Goal: Task Accomplishment & Management: Manage account settings

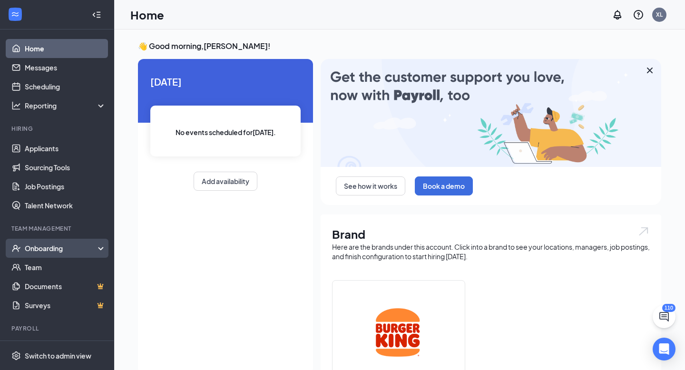
click at [97, 251] on div "Onboarding" at bounding box center [57, 248] width 114 height 19
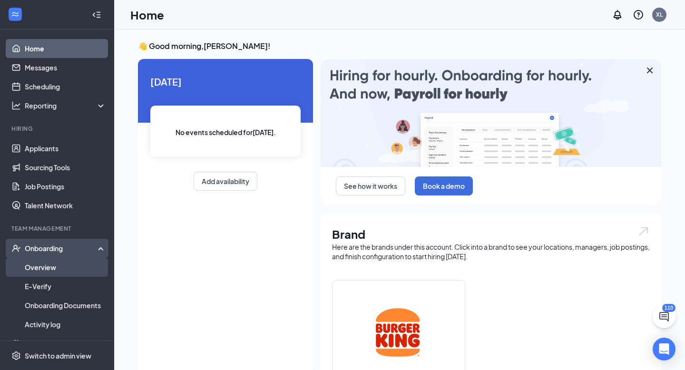
click at [79, 271] on link "Overview" at bounding box center [65, 267] width 81 height 19
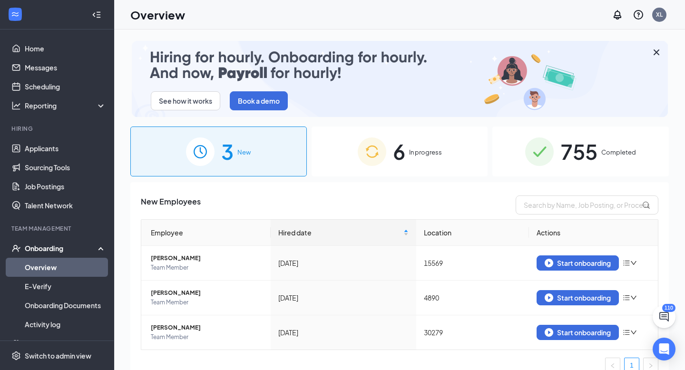
click at [374, 158] on img at bounding box center [372, 151] width 29 height 29
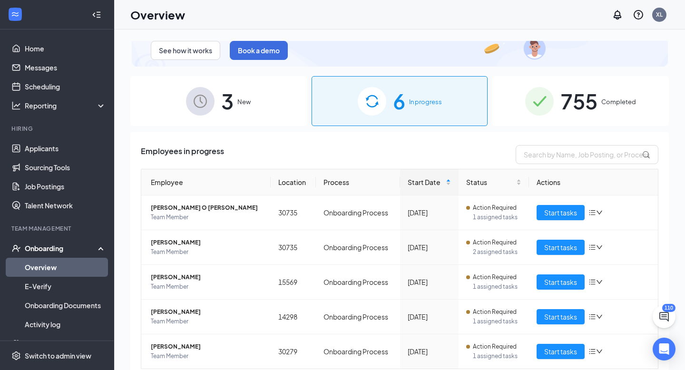
scroll to position [82, 0]
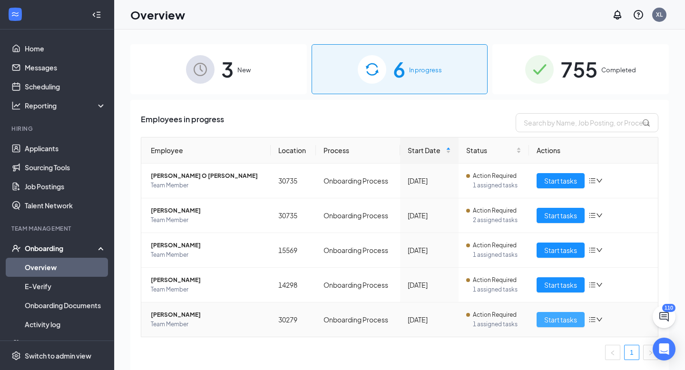
click at [538, 320] on button "Start tasks" at bounding box center [560, 319] width 48 height 15
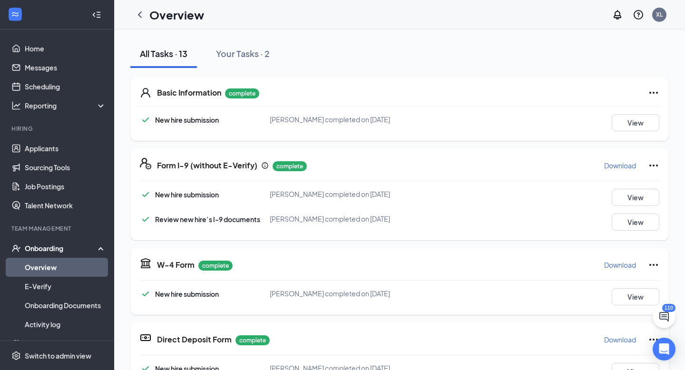
scroll to position [101, 0]
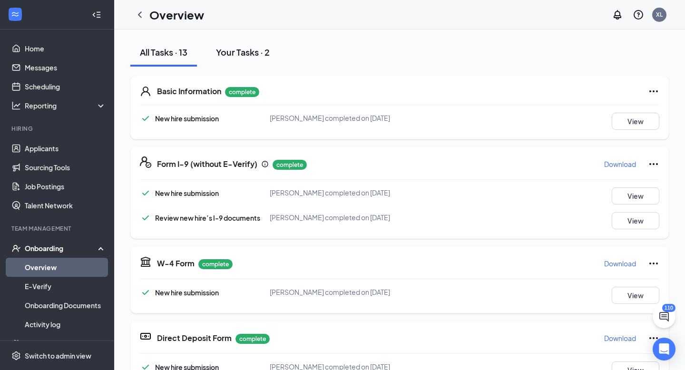
click at [242, 56] on div "Your Tasks · 2" at bounding box center [243, 52] width 54 height 12
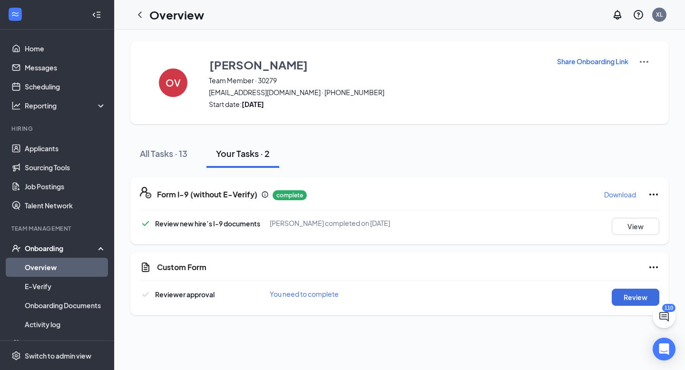
scroll to position [0, 0]
click at [622, 300] on button "Review" at bounding box center [635, 297] width 48 height 17
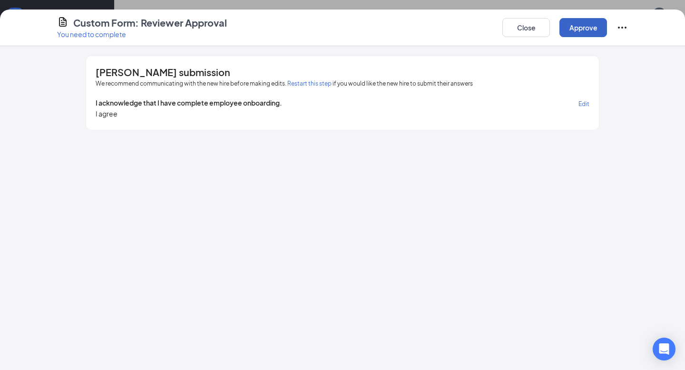
click at [583, 30] on button "Approve" at bounding box center [583, 27] width 48 height 19
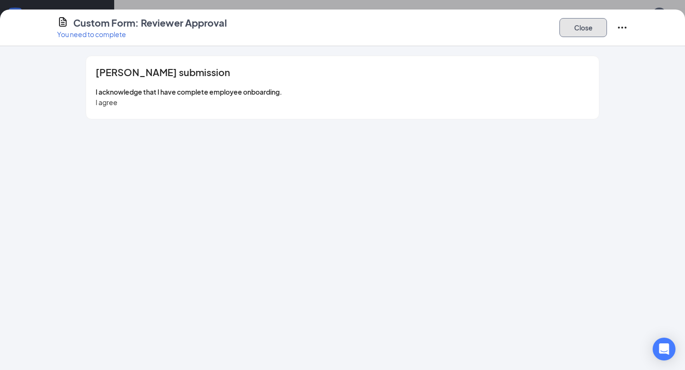
click at [580, 30] on button "Close" at bounding box center [583, 27] width 48 height 19
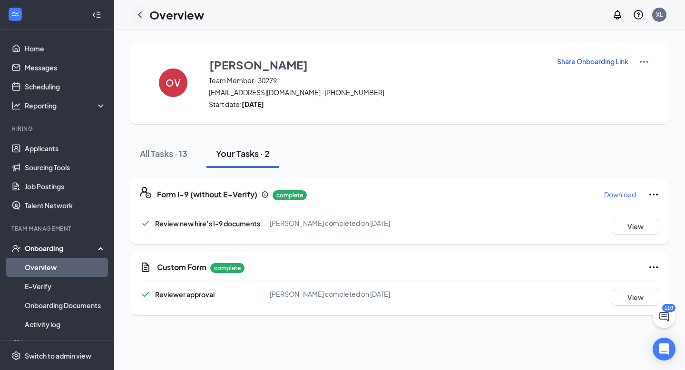
click at [141, 12] on icon "ChevronLeft" at bounding box center [139, 14] width 11 height 11
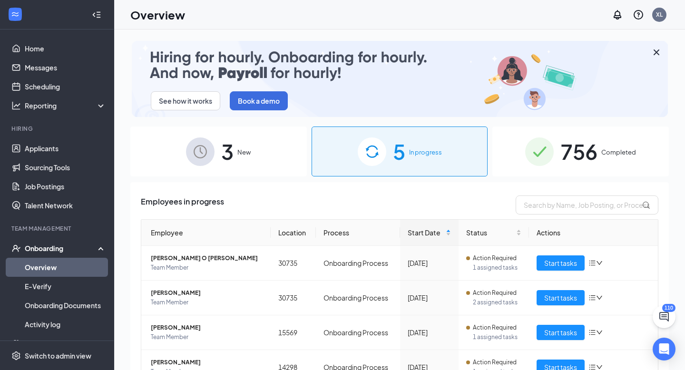
scroll to position [48, 0]
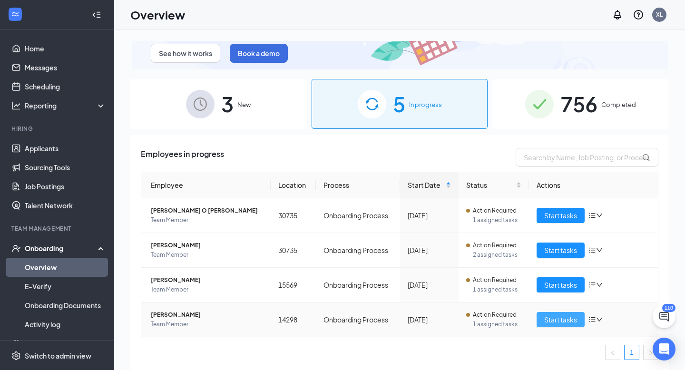
click at [560, 324] on span "Start tasks" at bounding box center [560, 319] width 33 height 10
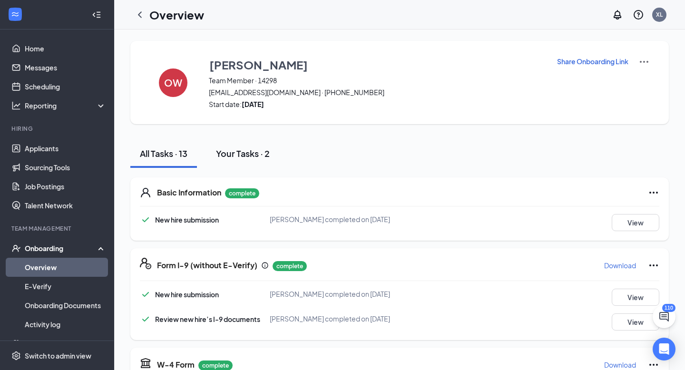
click at [265, 157] on div "Your Tasks · 2" at bounding box center [243, 153] width 54 height 12
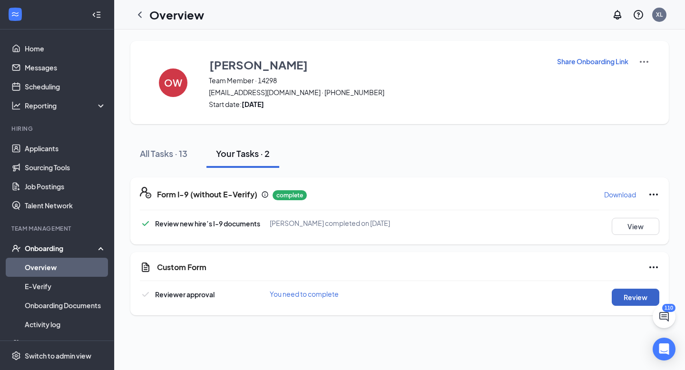
click at [628, 293] on button "Review" at bounding box center [635, 297] width 48 height 17
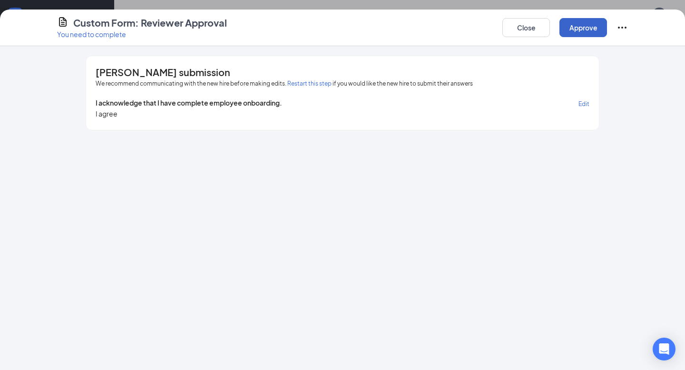
click at [597, 23] on button "Approve" at bounding box center [583, 27] width 48 height 19
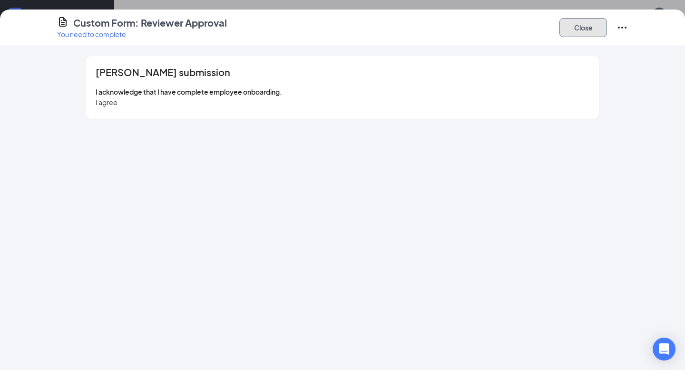
click at [594, 27] on button "Close" at bounding box center [583, 27] width 48 height 19
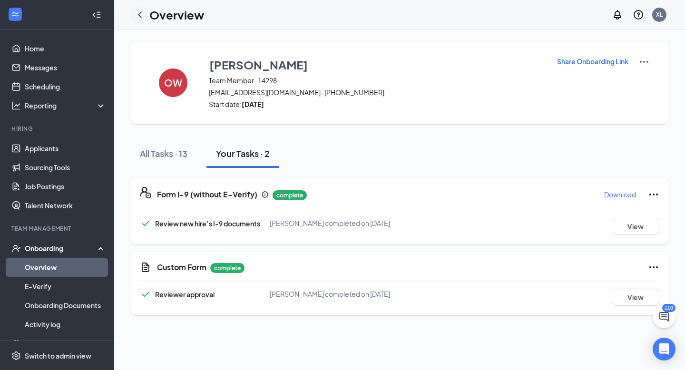
click at [137, 13] on icon "ChevronLeft" at bounding box center [139, 14] width 11 height 11
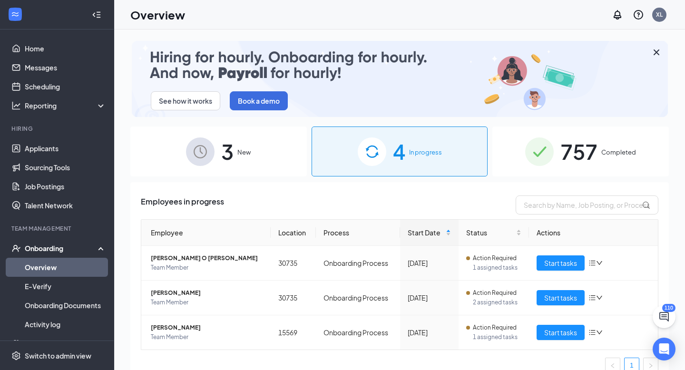
scroll to position [13, 0]
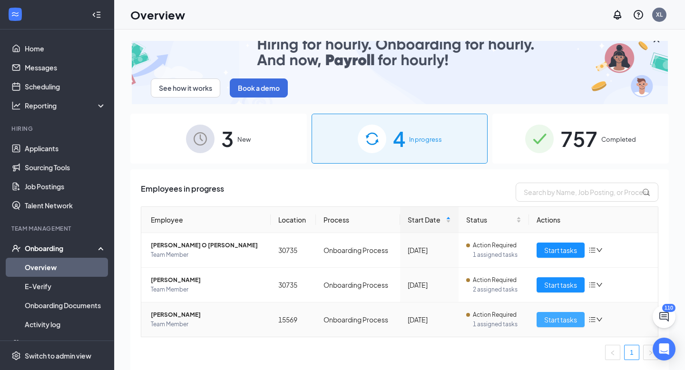
click at [547, 319] on span "Start tasks" at bounding box center [560, 319] width 33 height 10
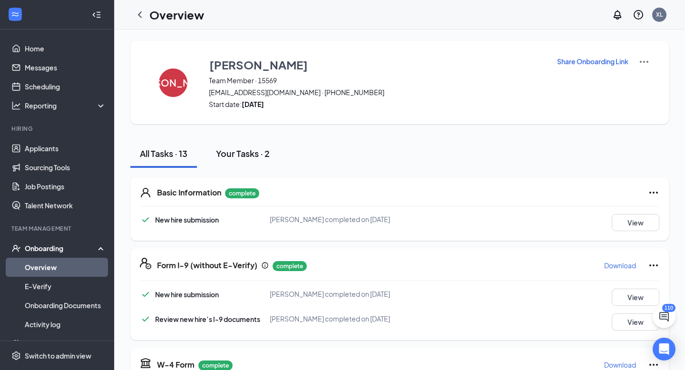
click at [244, 153] on div "Your Tasks · 2" at bounding box center [243, 153] width 54 height 12
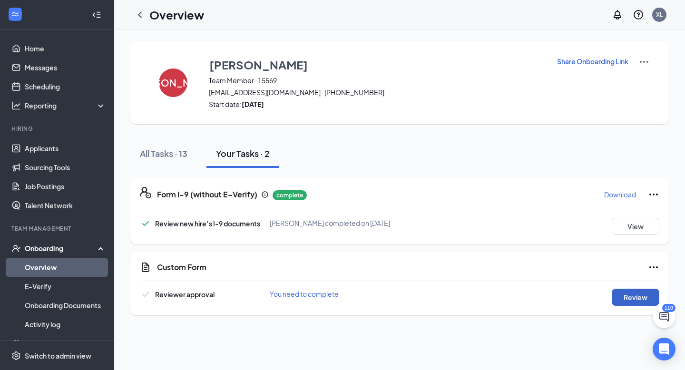
click at [639, 299] on button "Review" at bounding box center [635, 297] width 48 height 17
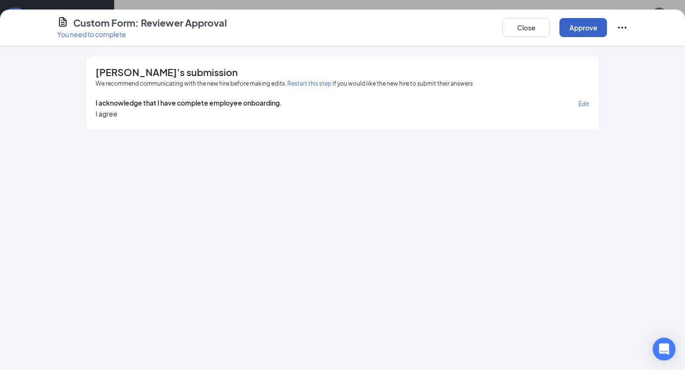
click at [582, 22] on button "Approve" at bounding box center [583, 27] width 48 height 19
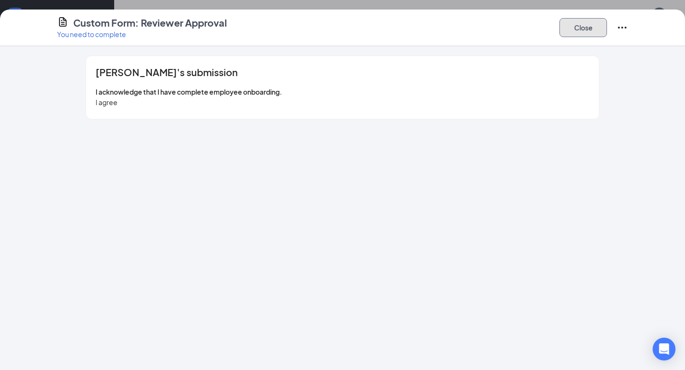
click at [574, 32] on button "Close" at bounding box center [583, 27] width 48 height 19
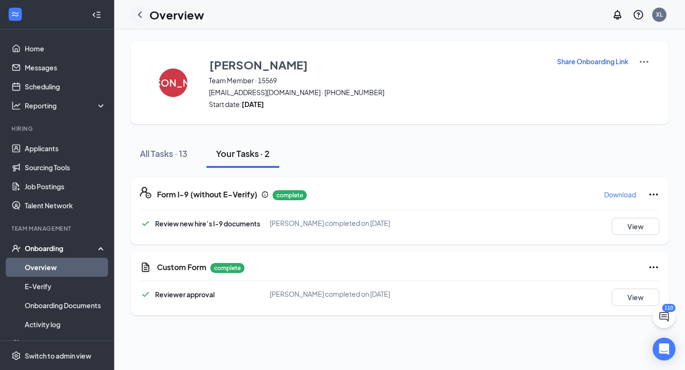
click at [140, 11] on icon "ChevronLeft" at bounding box center [139, 14] width 11 height 11
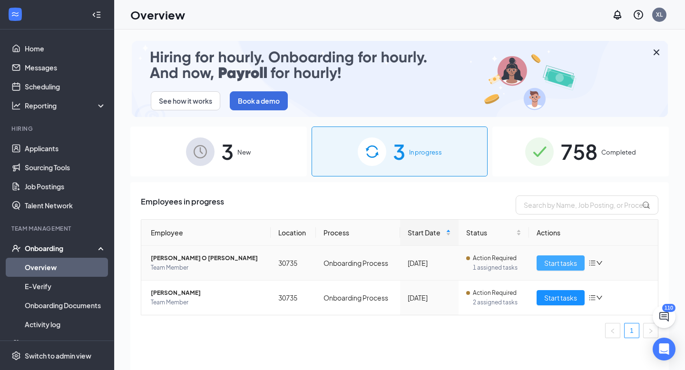
click at [546, 262] on span "Start tasks" at bounding box center [560, 263] width 33 height 10
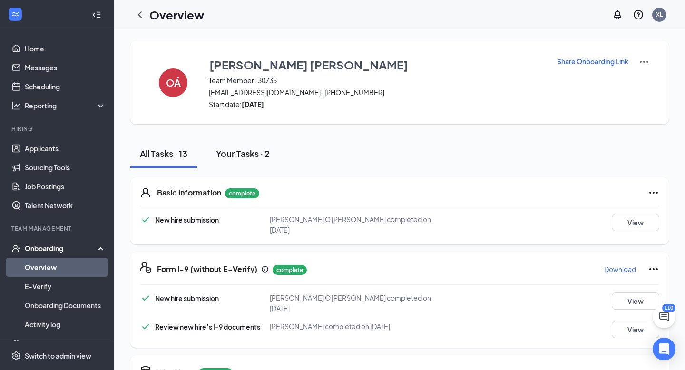
click at [260, 149] on div "Your Tasks · 2" at bounding box center [243, 153] width 54 height 12
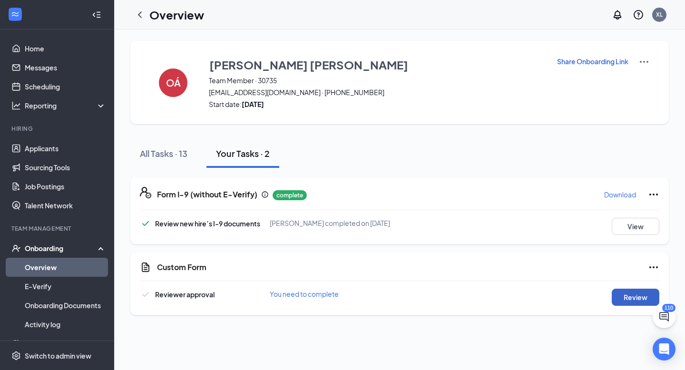
click at [618, 299] on button "Review" at bounding box center [635, 297] width 48 height 17
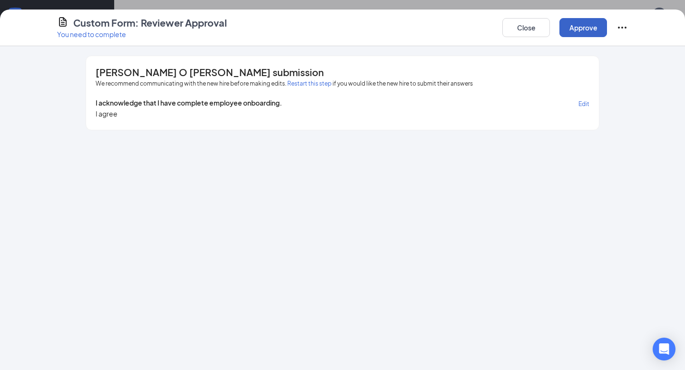
click at [576, 29] on button "Approve" at bounding box center [583, 27] width 48 height 19
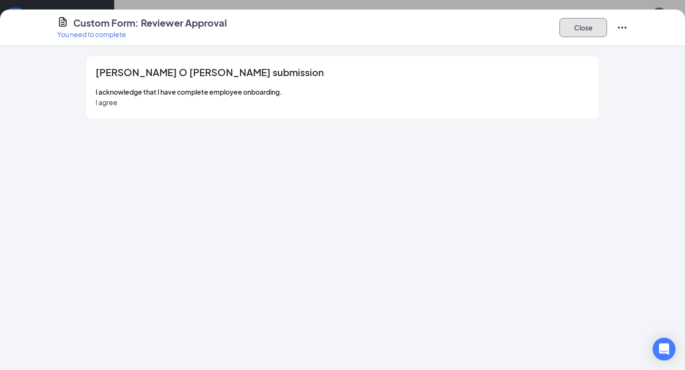
click at [576, 33] on button "Close" at bounding box center [583, 27] width 48 height 19
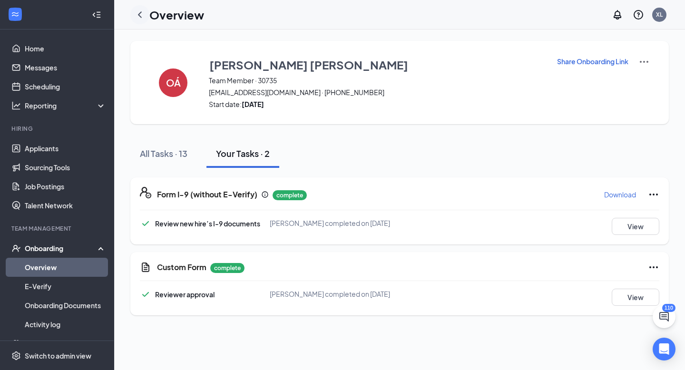
click at [140, 13] on icon "ChevronLeft" at bounding box center [139, 14] width 11 height 11
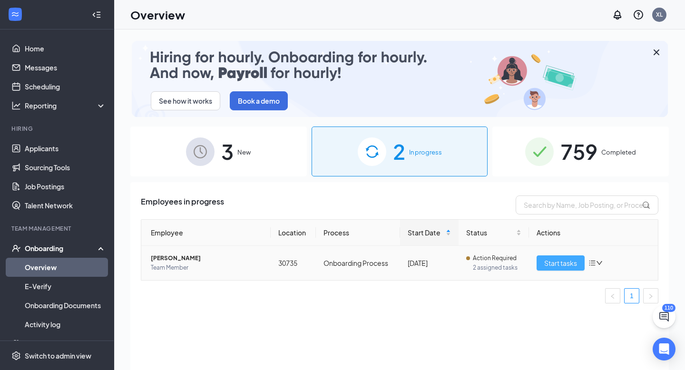
click at [558, 266] on span "Start tasks" at bounding box center [560, 263] width 33 height 10
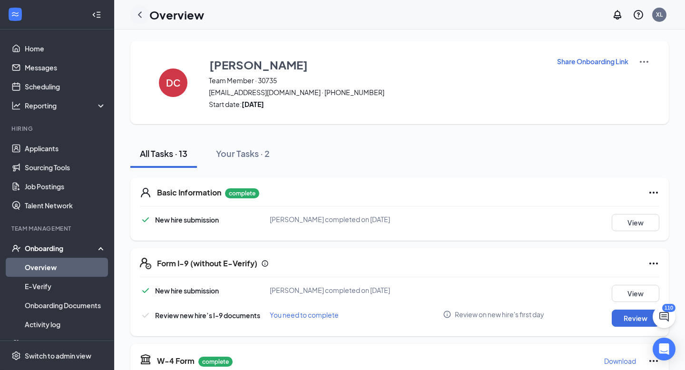
click at [138, 13] on icon "ChevronLeft" at bounding box center [139, 14] width 11 height 11
